Goal: Information Seeking & Learning: Learn about a topic

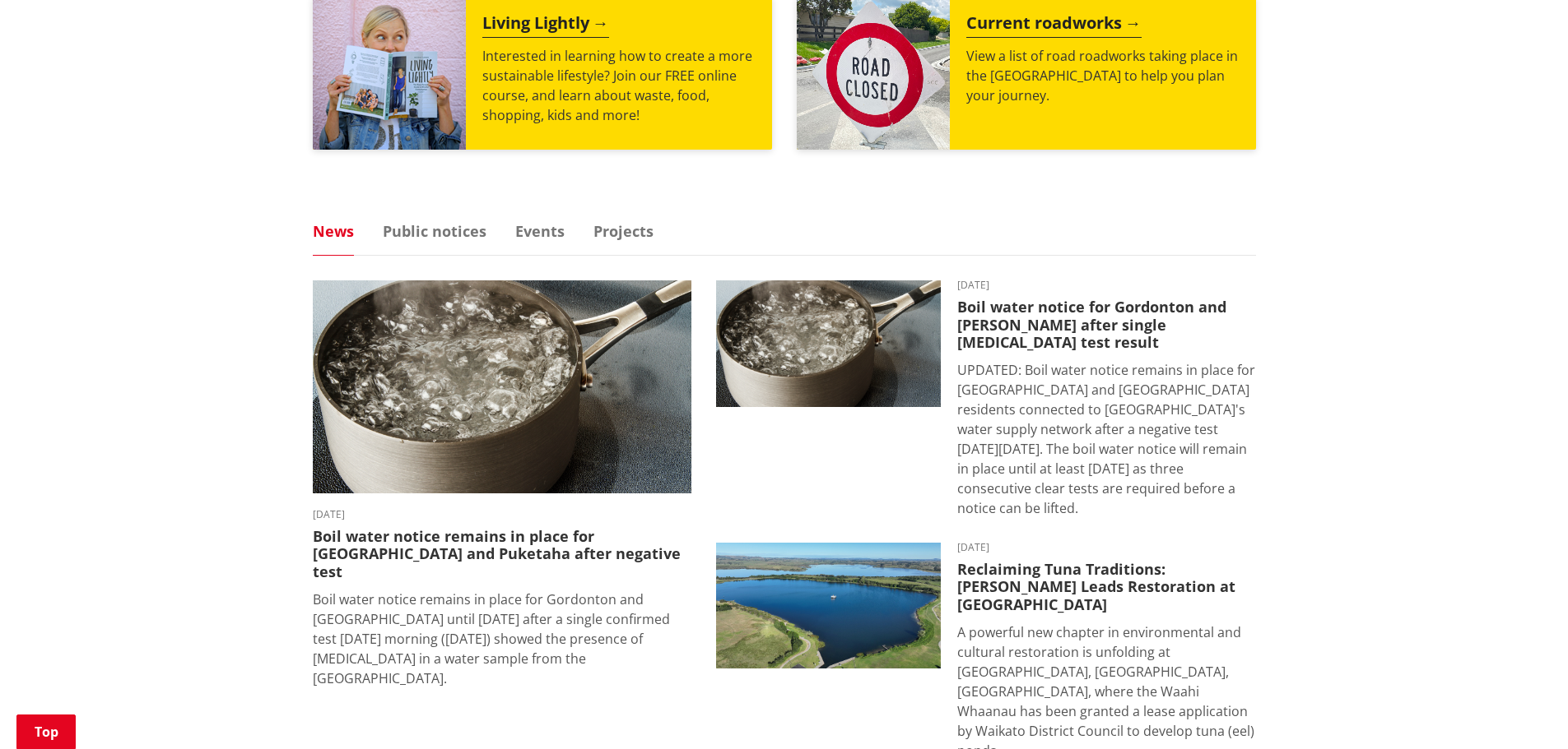
scroll to position [987, 0]
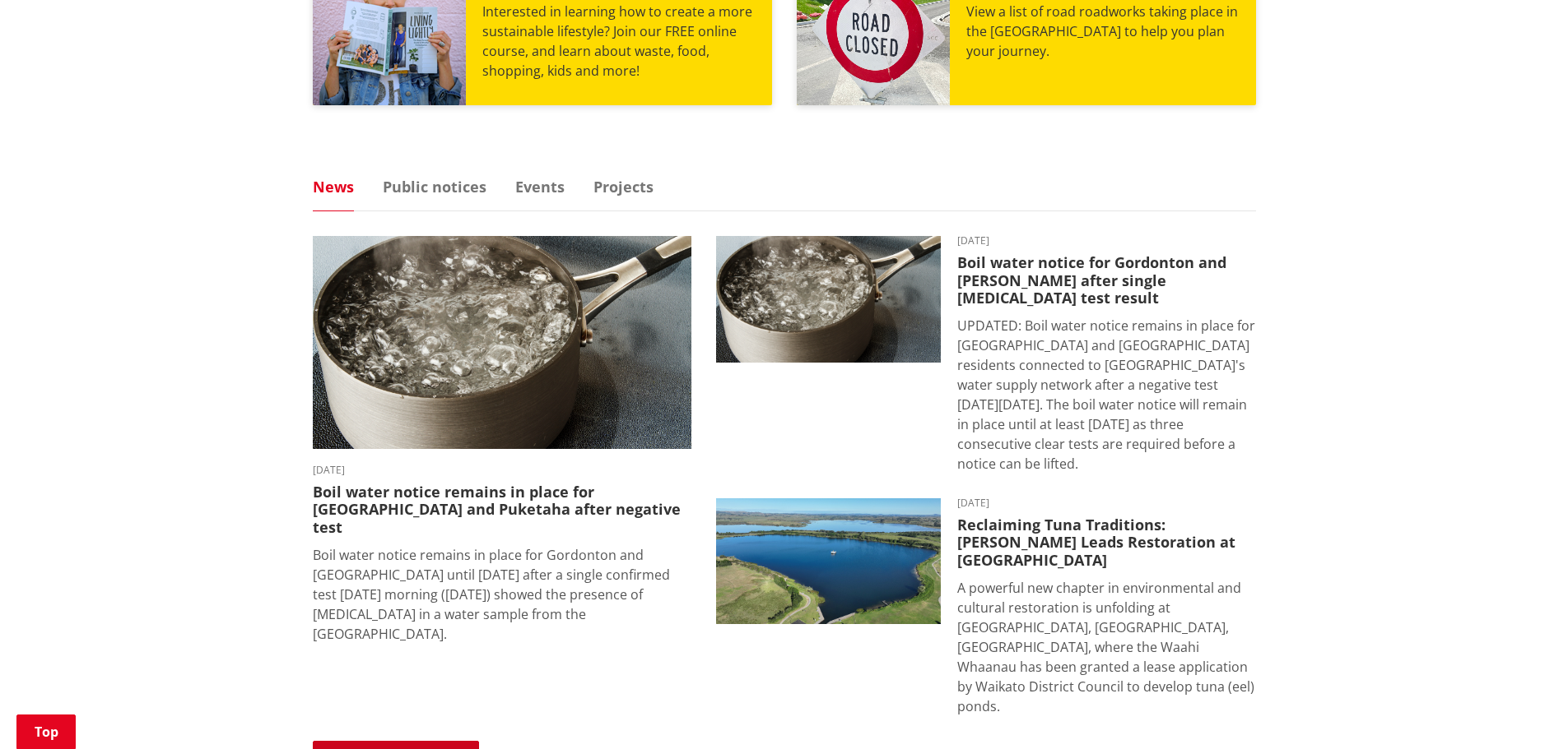
click at [373, 741] on link "View latest news" at bounding box center [396, 758] width 166 height 35
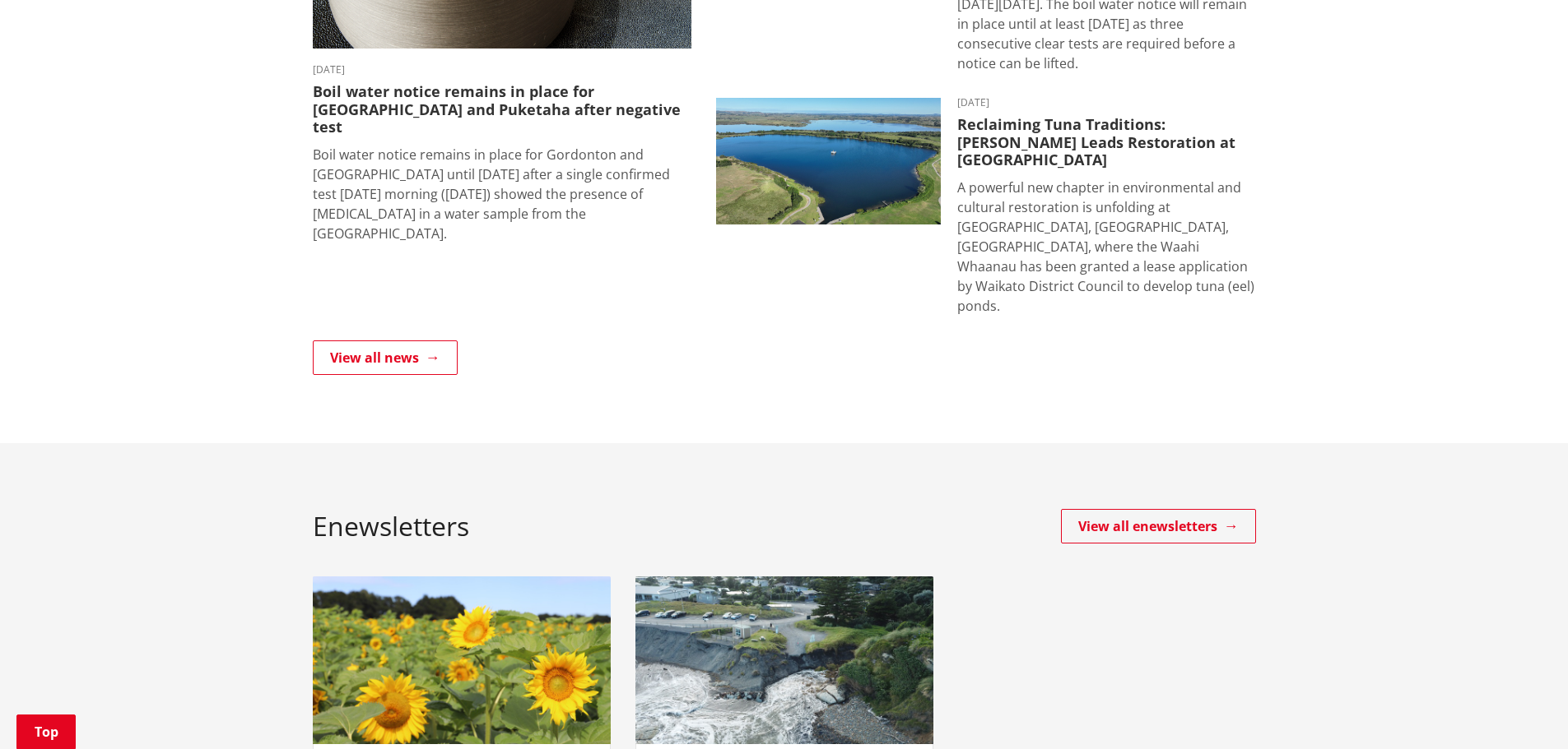
scroll to position [329, 0]
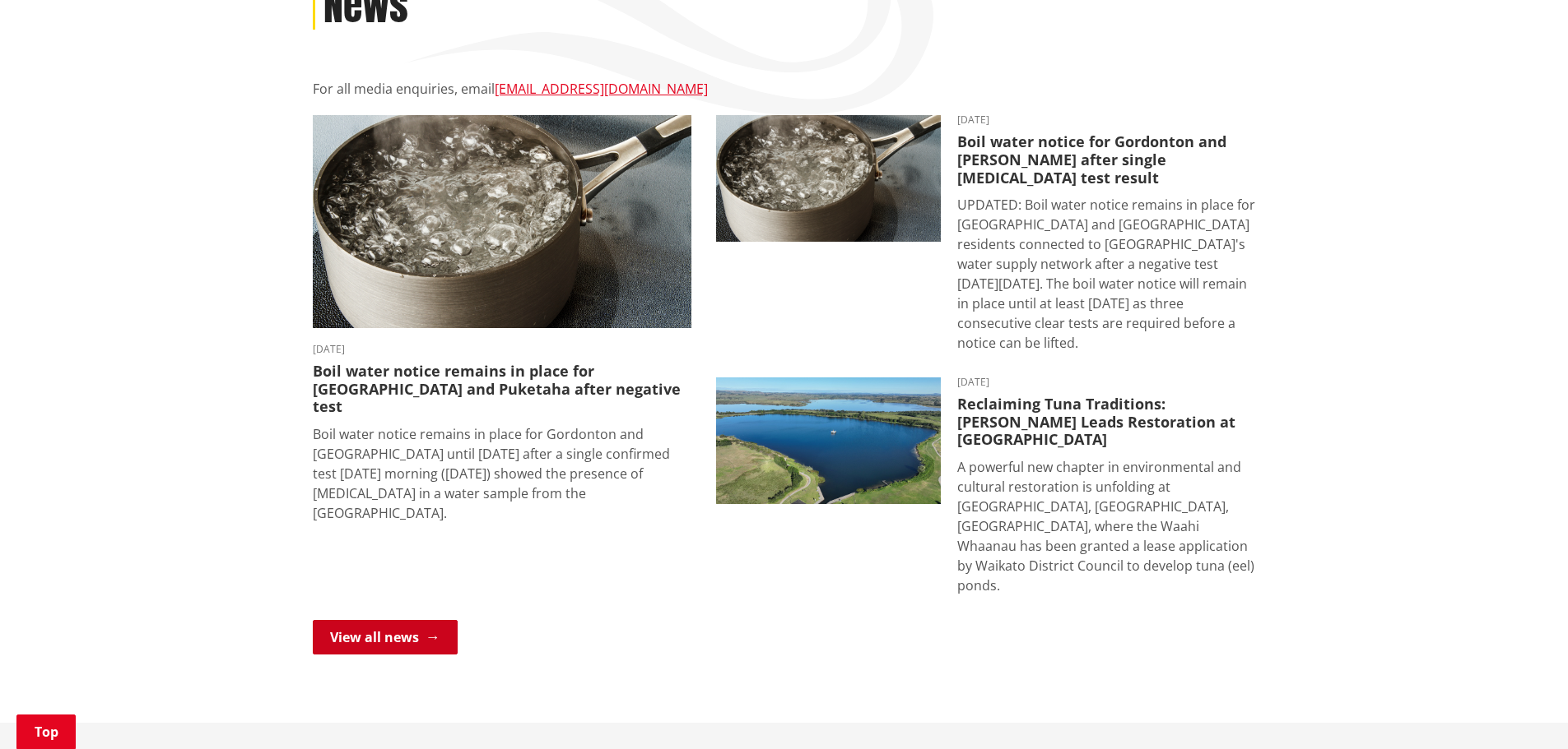
click at [408, 621] on link "View all news" at bounding box center [385, 637] width 145 height 35
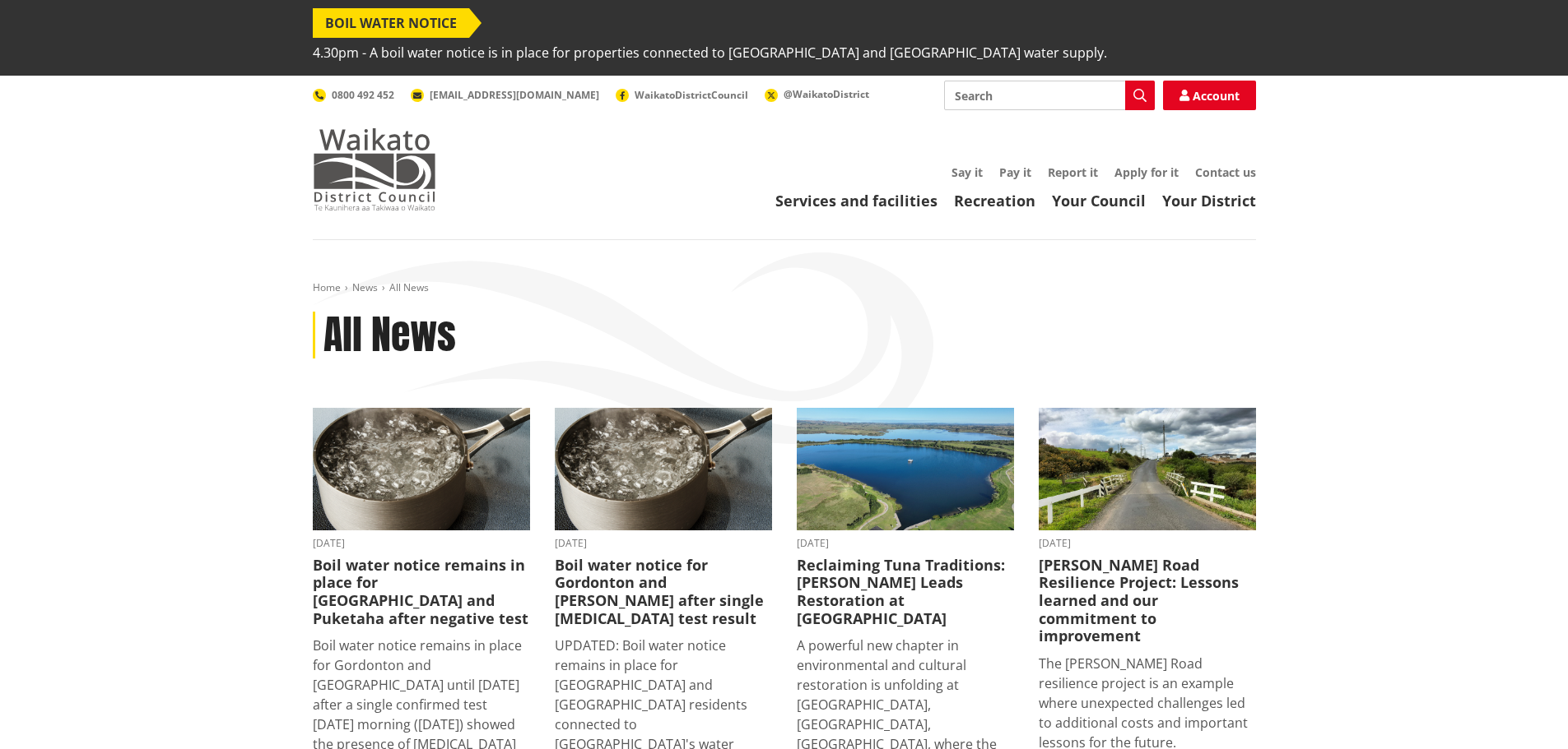
click at [373, 159] on img at bounding box center [374, 169] width 123 height 82
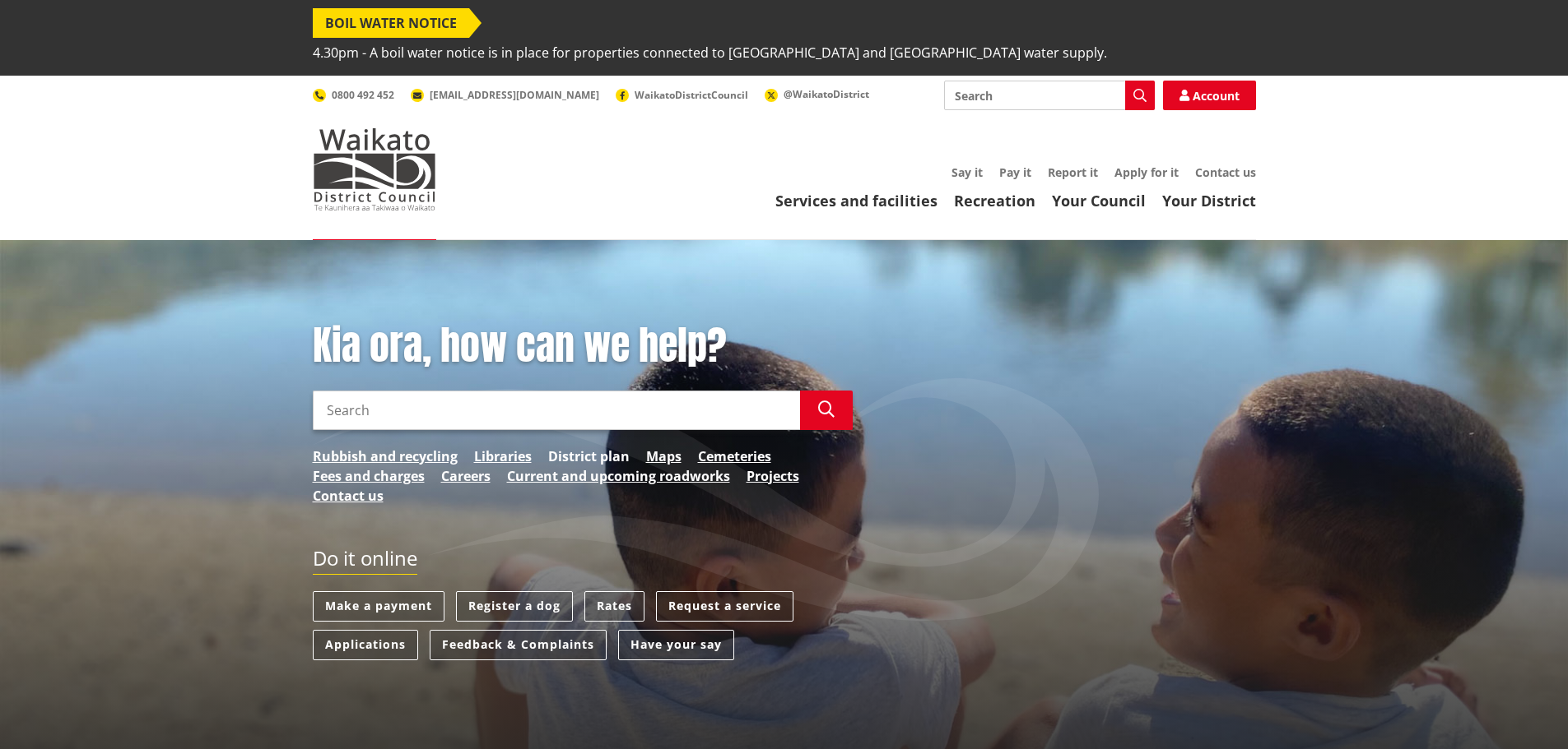
click at [582, 447] on link "District plan" at bounding box center [588, 457] width 82 height 20
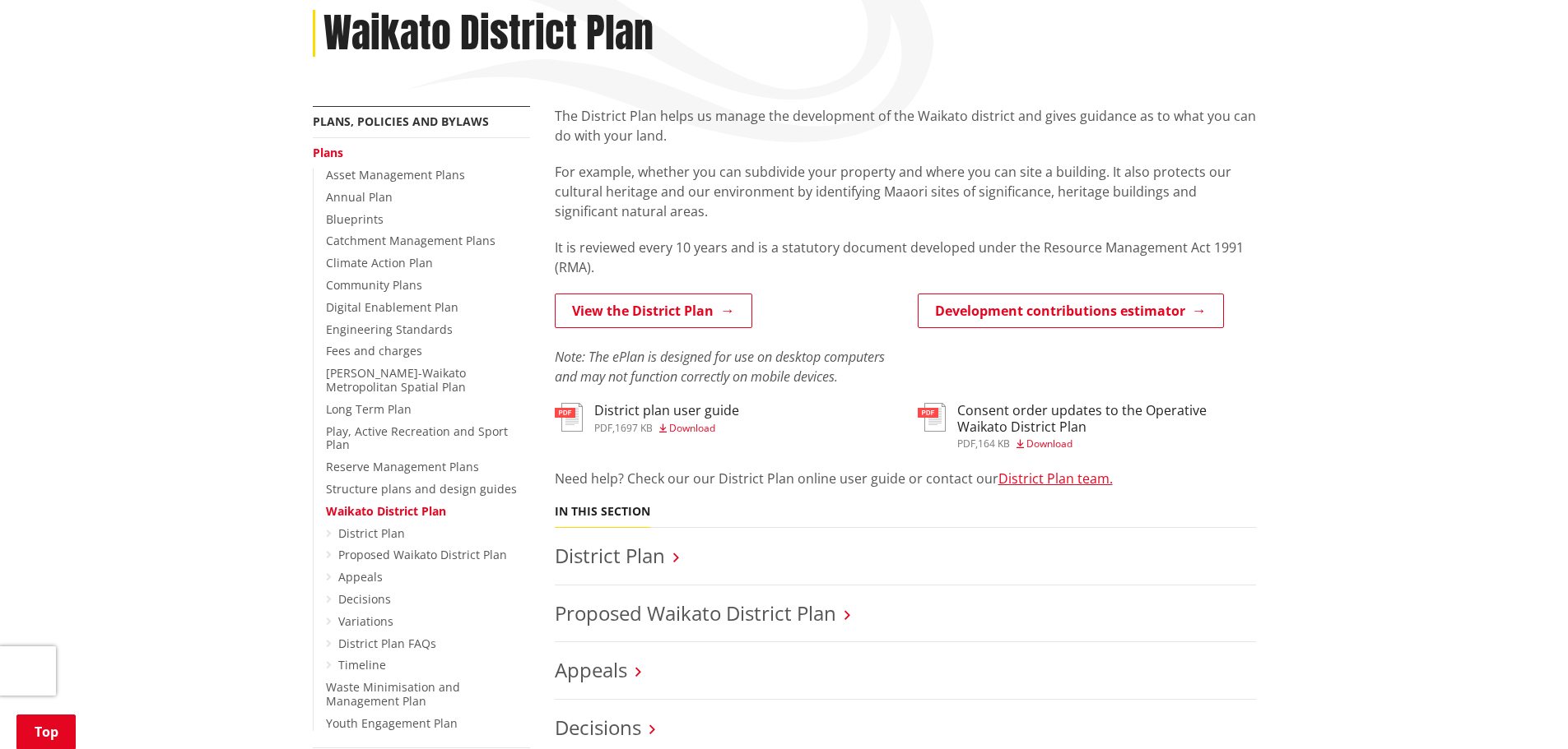
scroll to position [247, 0]
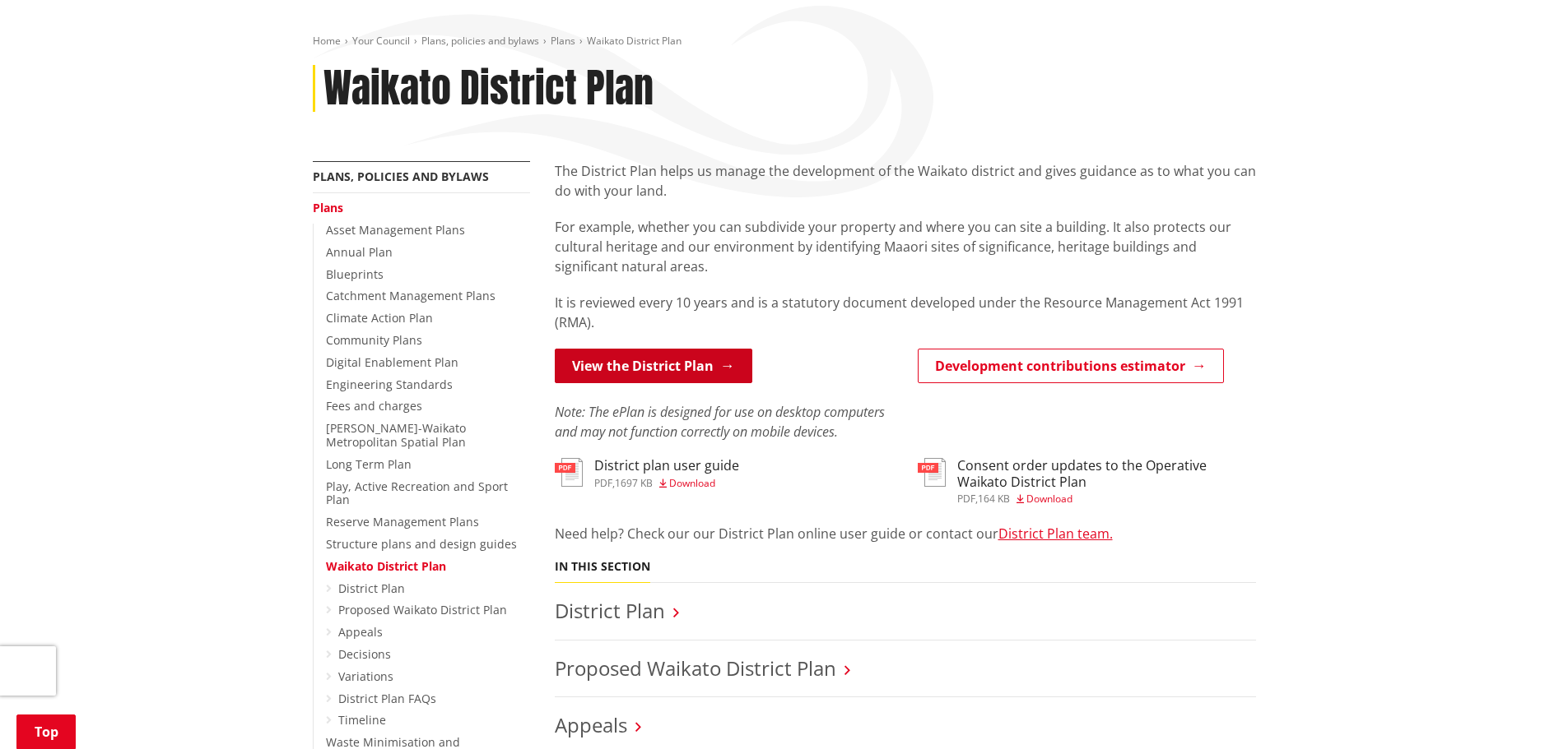
click at [657, 348] on link "View the District Plan" at bounding box center [654, 365] width 197 height 35
